Goal: Navigation & Orientation: Find specific page/section

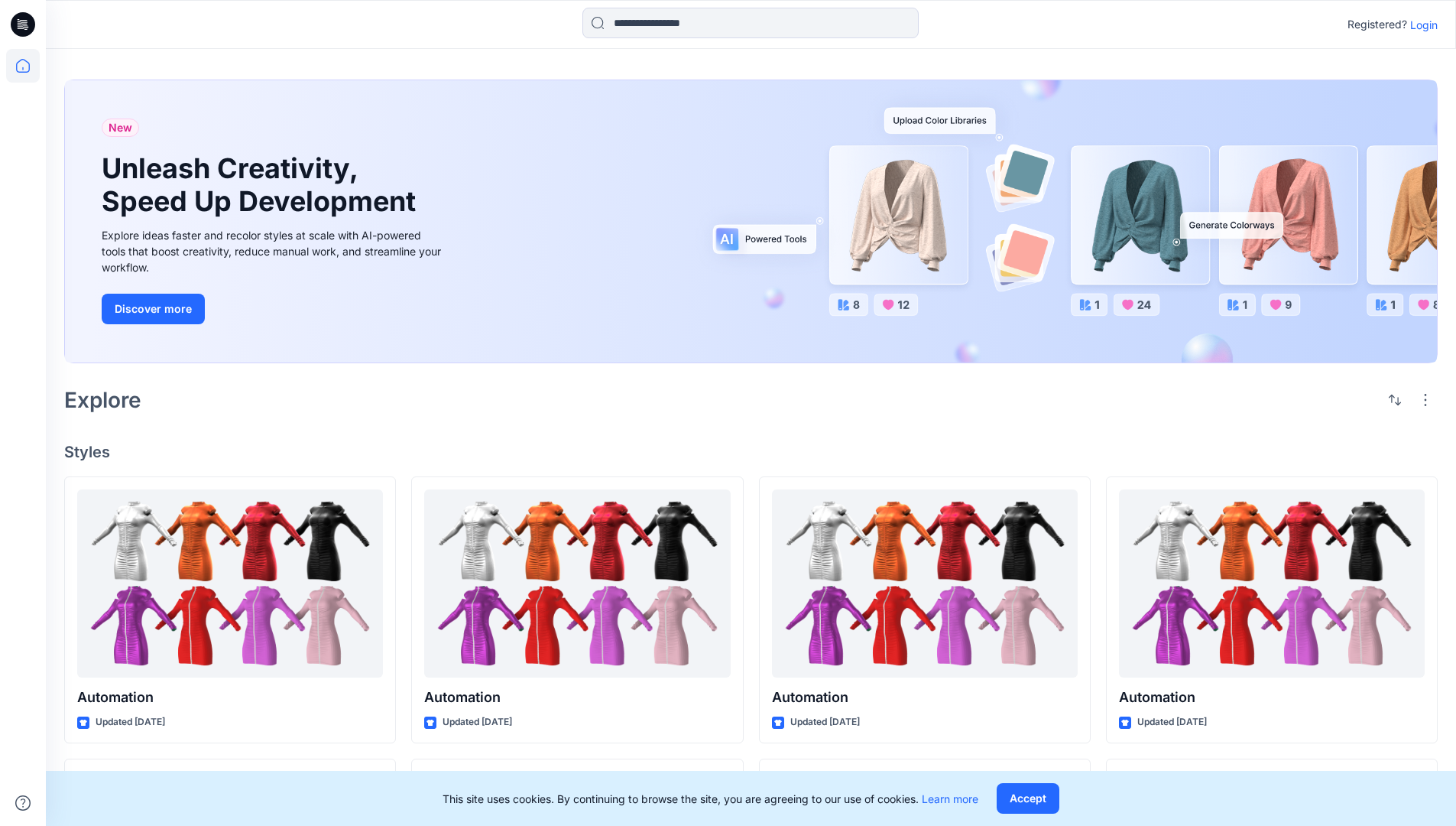
click at [1420, 25] on p "Login" at bounding box center [1424, 25] width 27 height 16
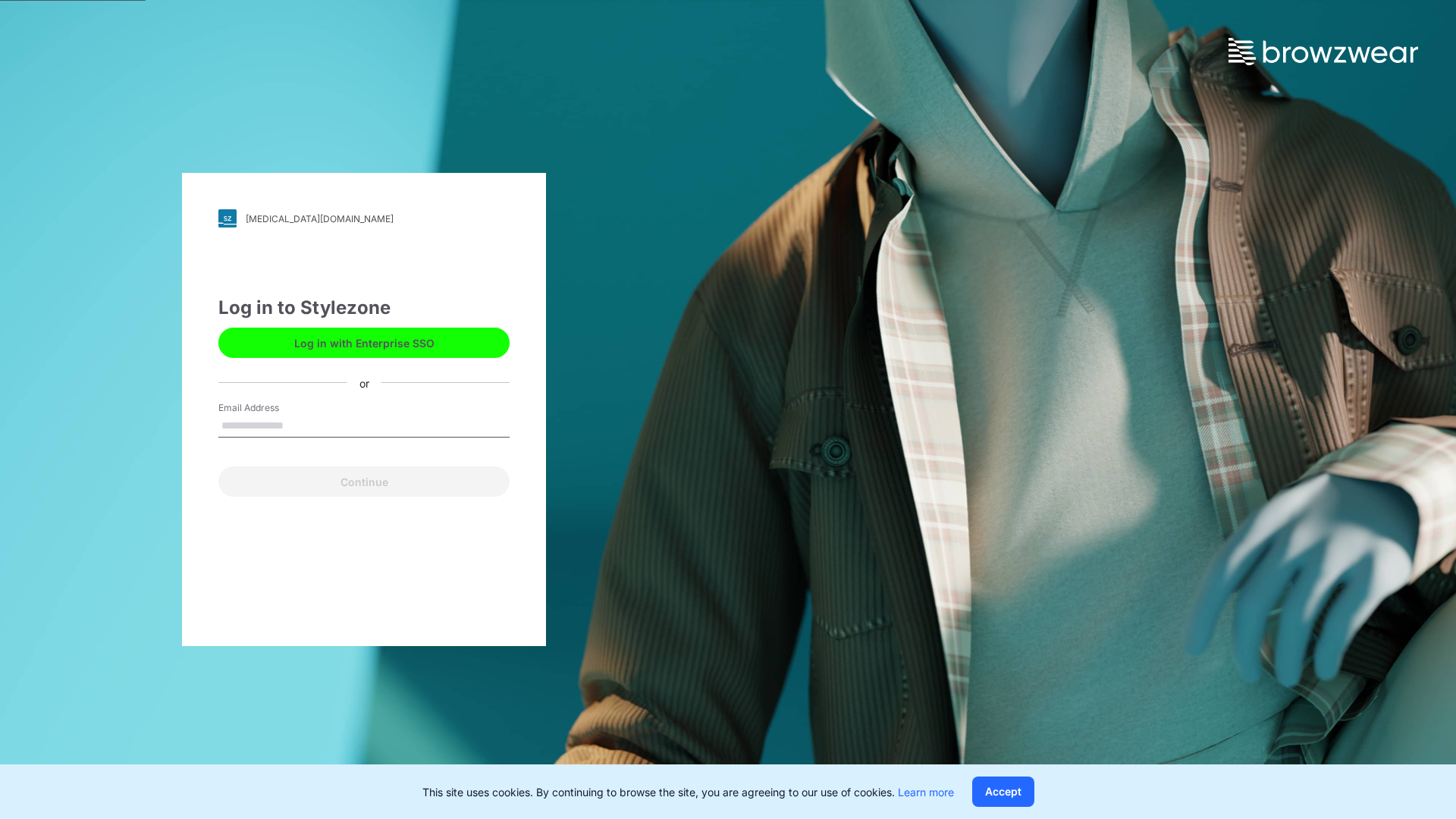
click at [300, 425] on input "Email Address" at bounding box center [364, 426] width 291 height 23
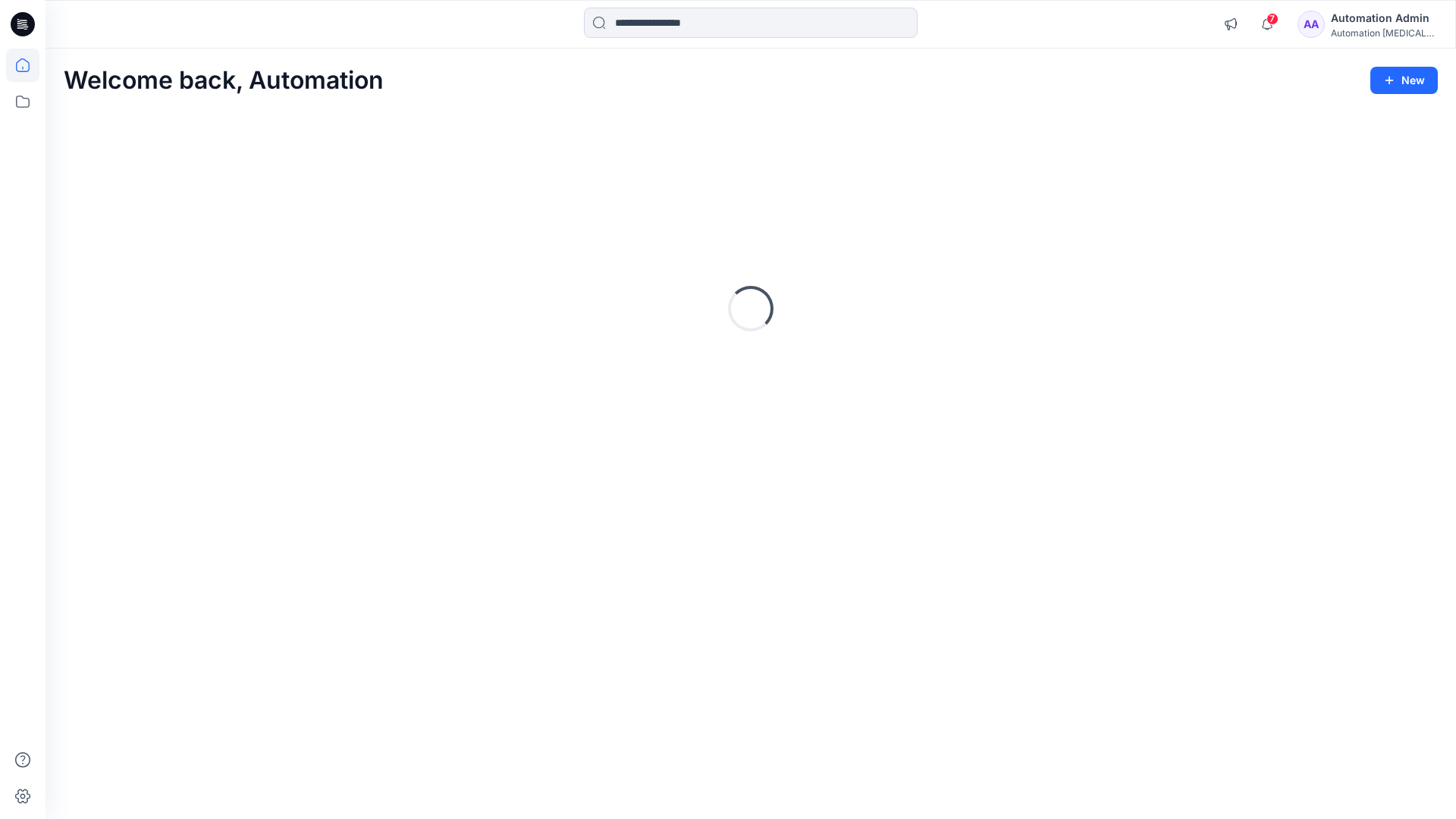
click at [29, 65] on icon at bounding box center [23, 65] width 14 height 14
click at [21, 107] on icon at bounding box center [23, 102] width 14 height 12
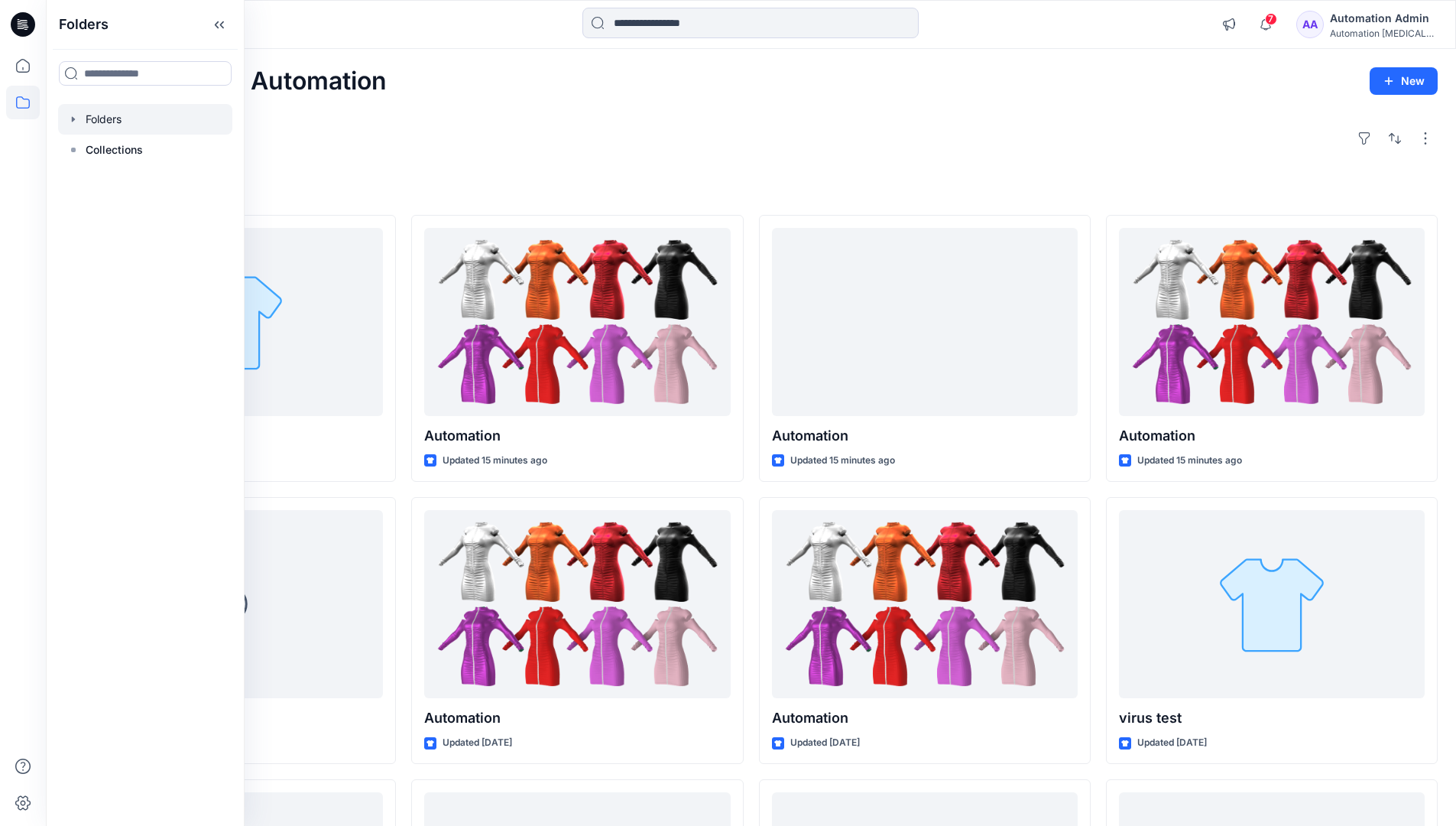
click at [97, 123] on div at bounding box center [145, 119] width 175 height 31
